Goal: Find specific page/section: Find specific page/section

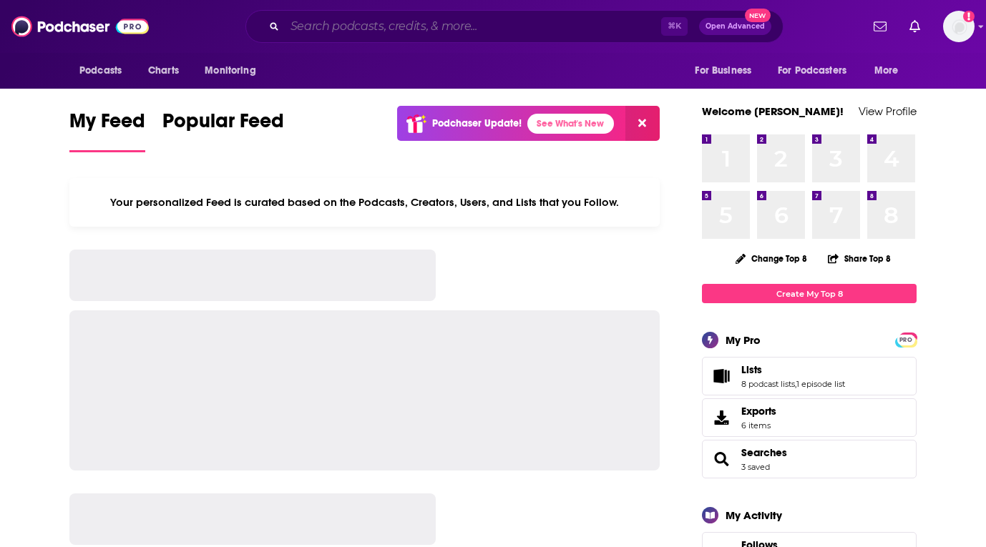
drag, startPoint x: 0, startPoint y: 0, endPoint x: 331, endPoint y: 26, distance: 332.3
click at [331, 26] on input "Search podcasts, credits, & more..." at bounding box center [473, 26] width 376 height 23
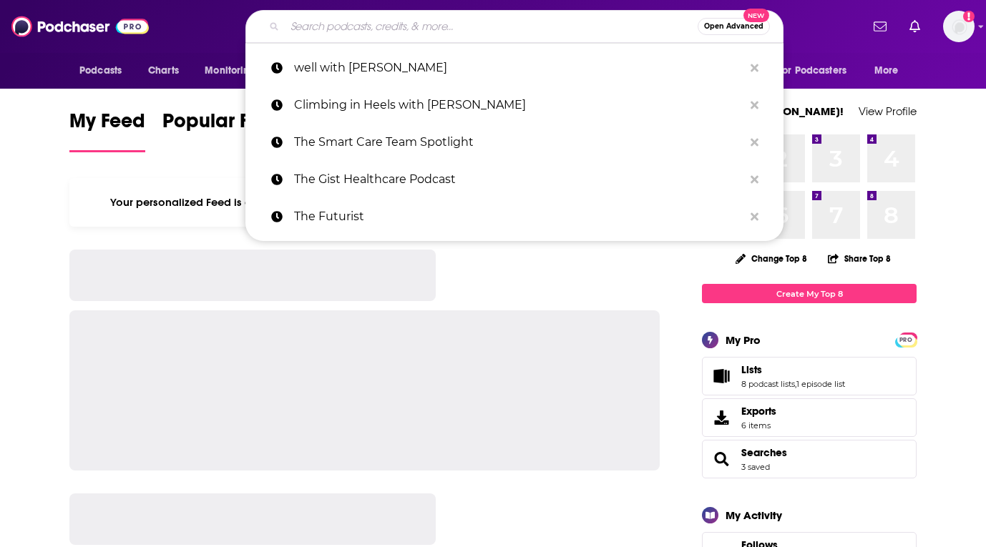
paste input "LISTENING WITH [PERSON_NAME]"
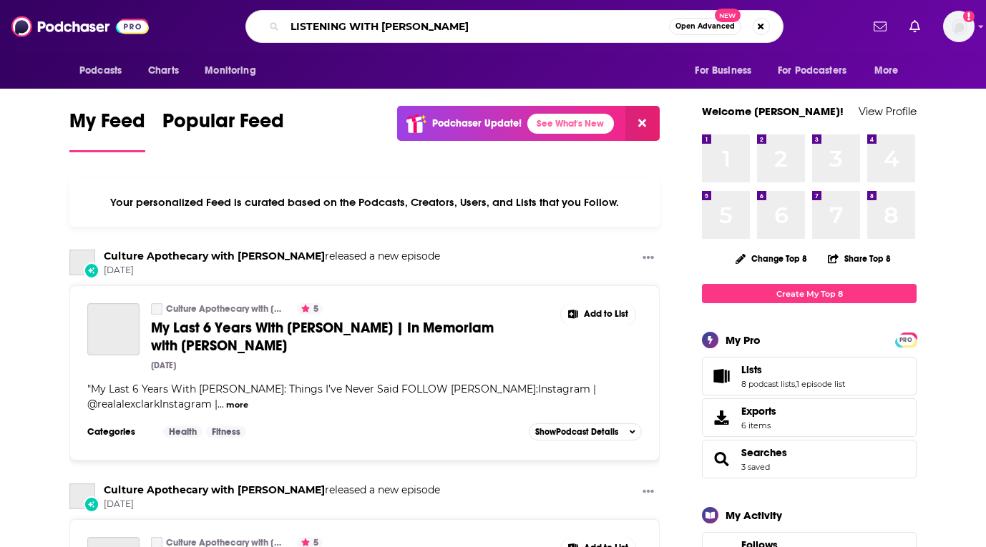
type input "LISTENING WITH [PERSON_NAME]"
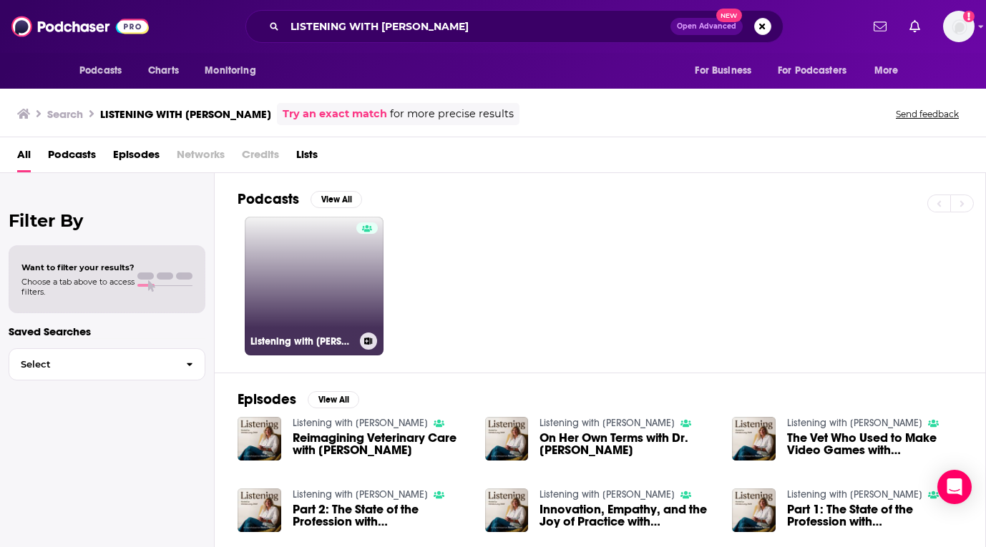
click at [300, 272] on link "Listening with [PERSON_NAME]" at bounding box center [314, 286] width 139 height 139
